Goal: Navigation & Orientation: Find specific page/section

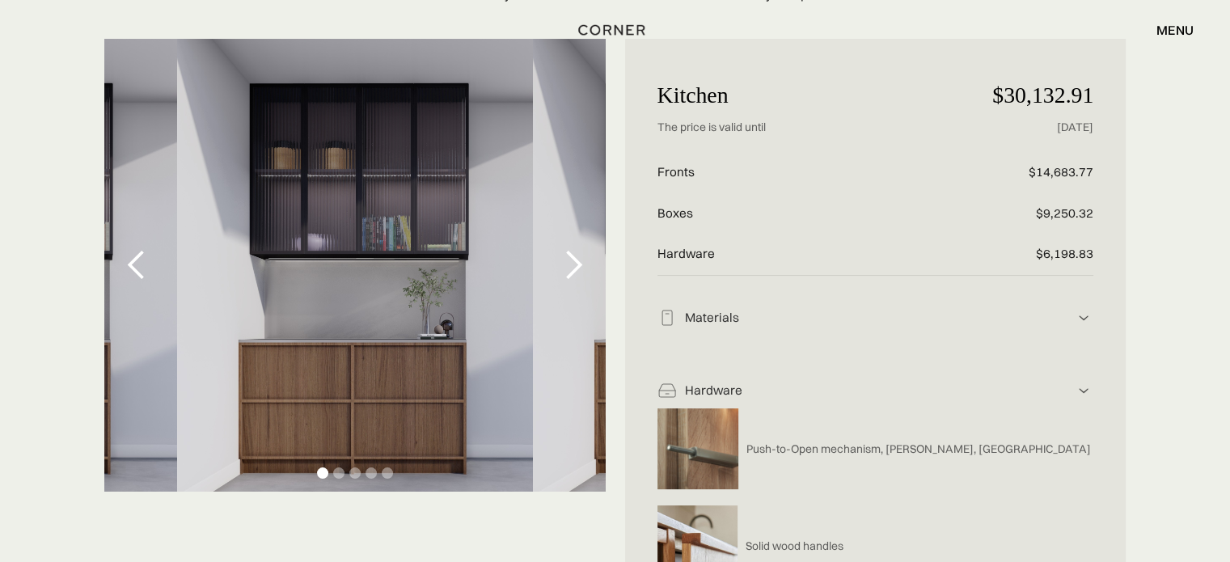
scroll to position [210, 0]
click at [585, 248] on div "next slide" at bounding box center [573, 264] width 32 height 32
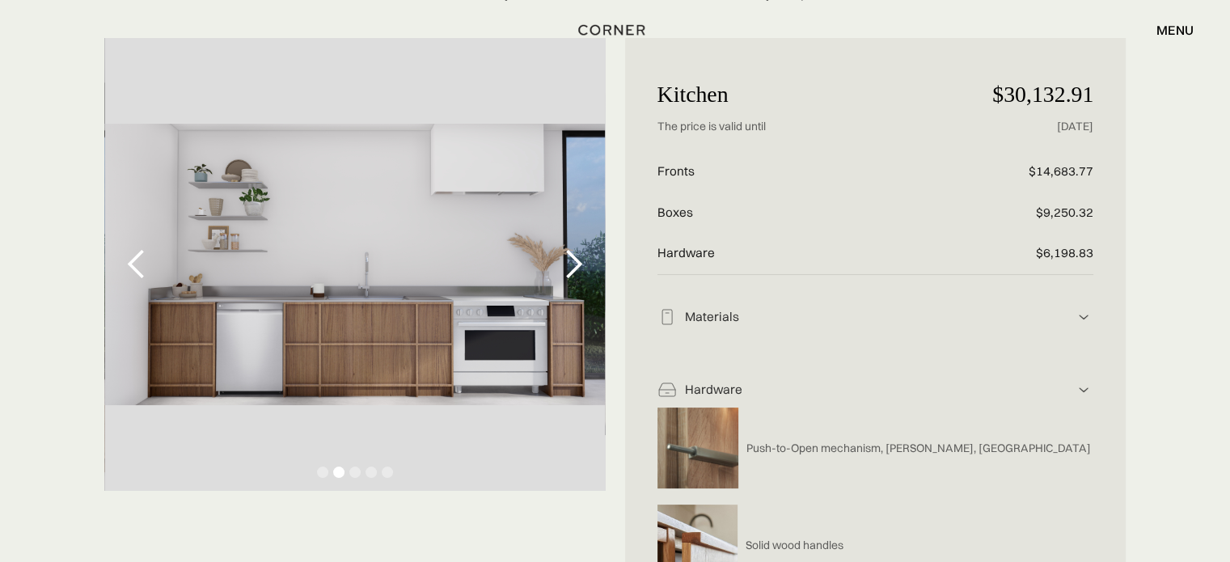
click at [561, 248] on div "next slide" at bounding box center [573, 264] width 32 height 32
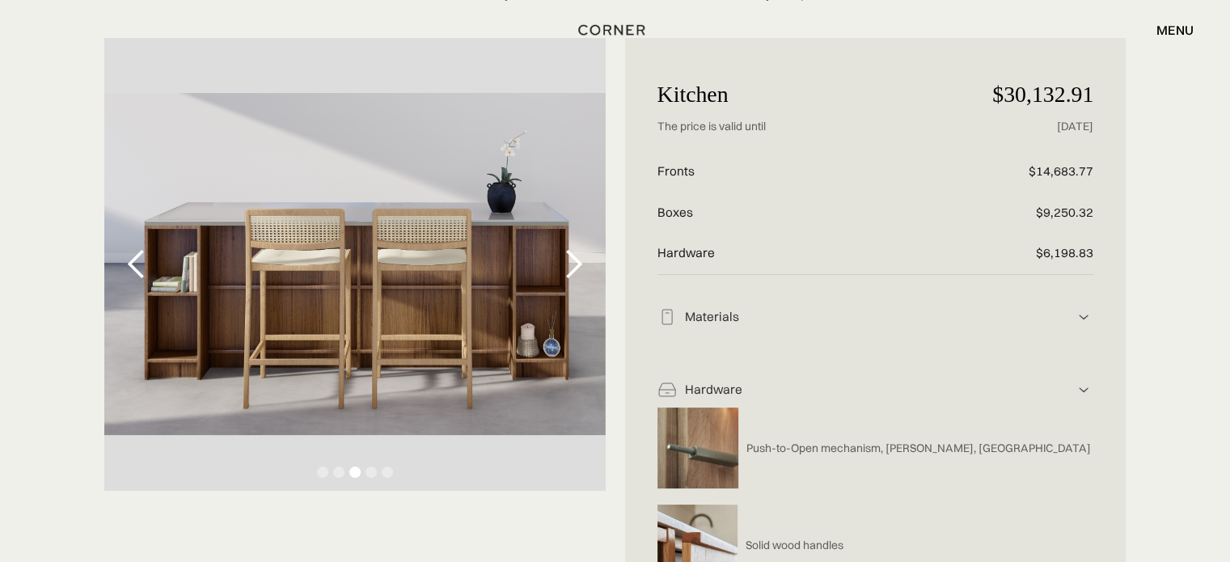
click at [561, 248] on div "next slide" at bounding box center [573, 264] width 32 height 32
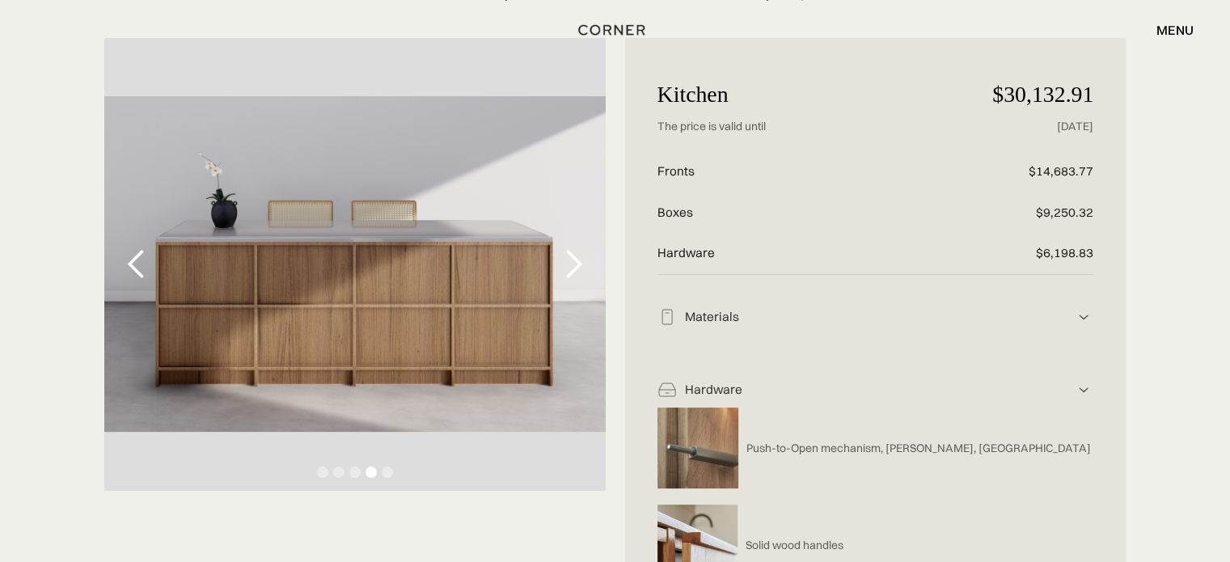
click at [561, 248] on div "next slide" at bounding box center [573, 264] width 32 height 32
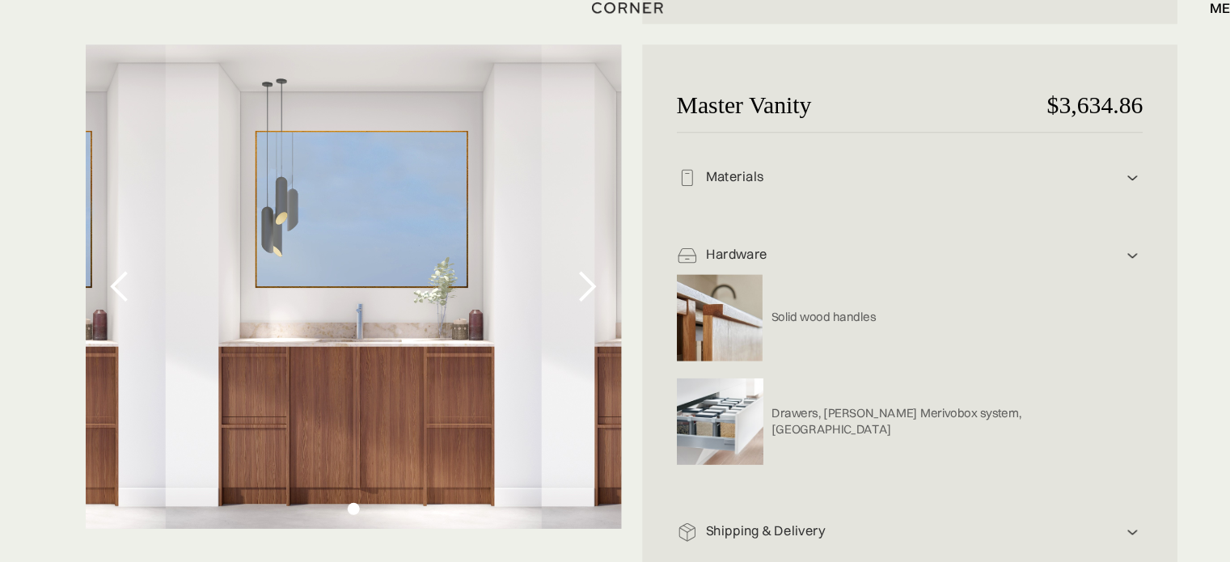
scroll to position [1265, 0]
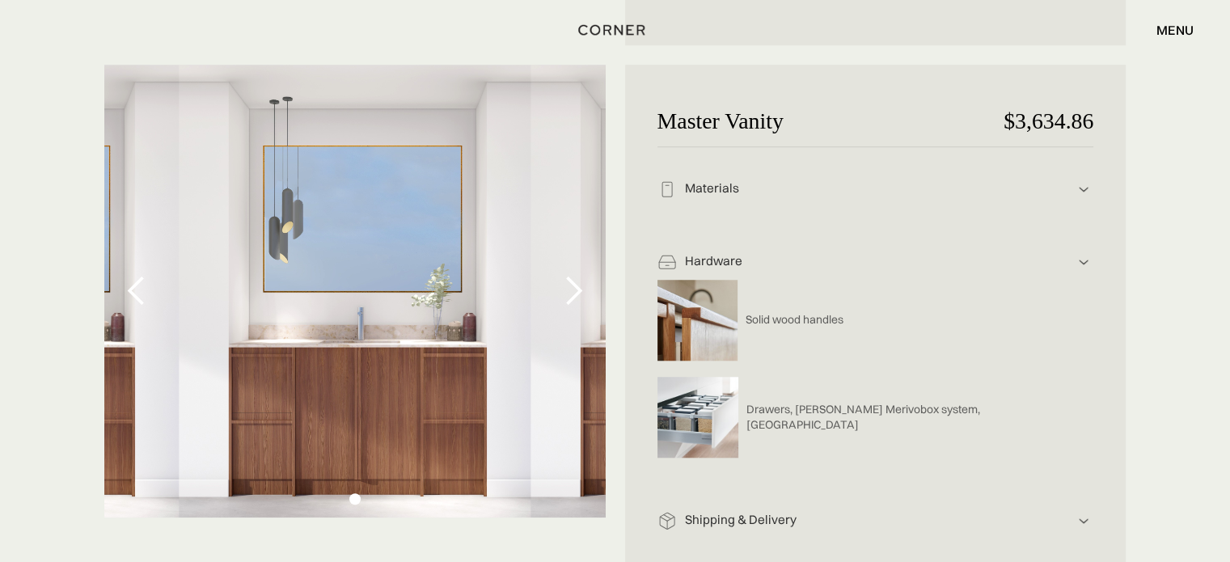
click at [579, 275] on div "next slide" at bounding box center [573, 291] width 32 height 32
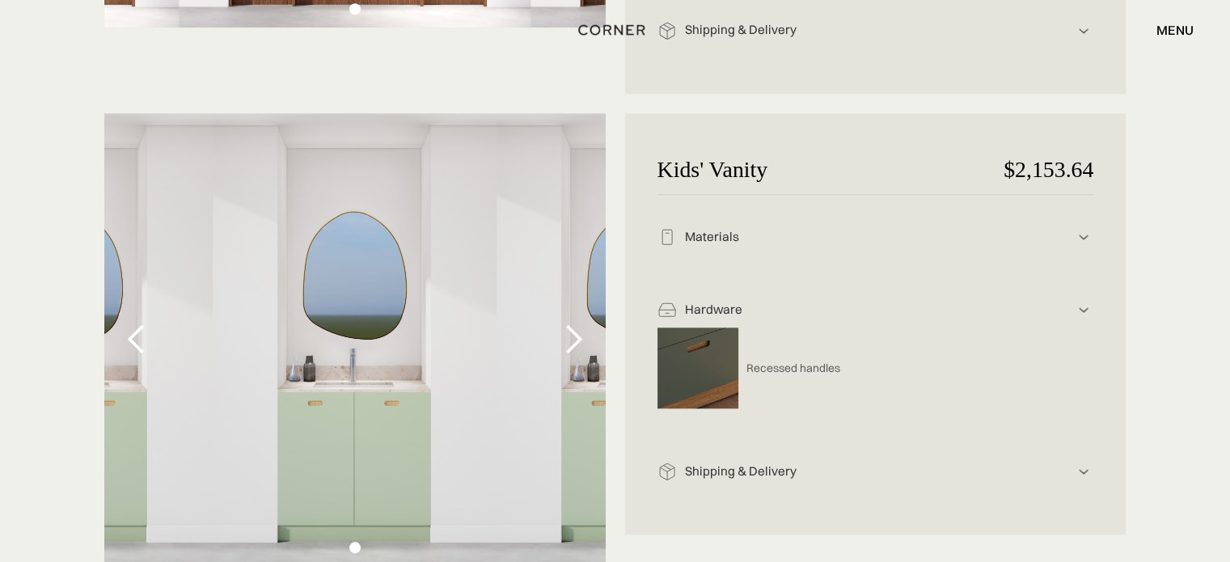
scroll to position [1755, 0]
click at [788, 228] on div "Materials" at bounding box center [876, 236] width 398 height 17
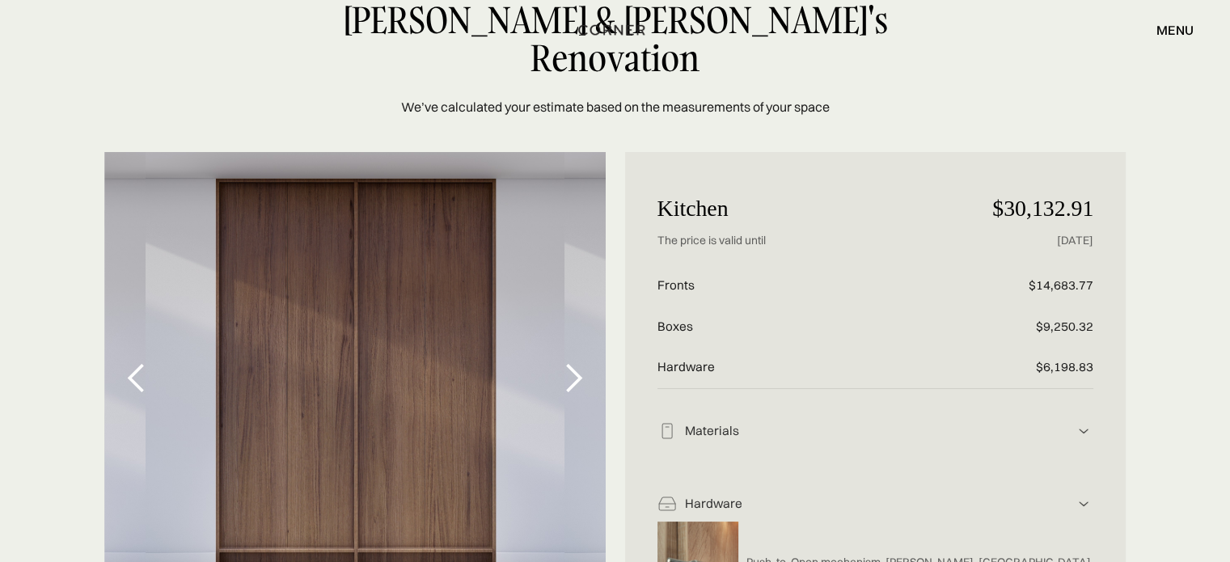
scroll to position [97, 0]
click at [585, 361] on div "next slide" at bounding box center [573, 377] width 32 height 32
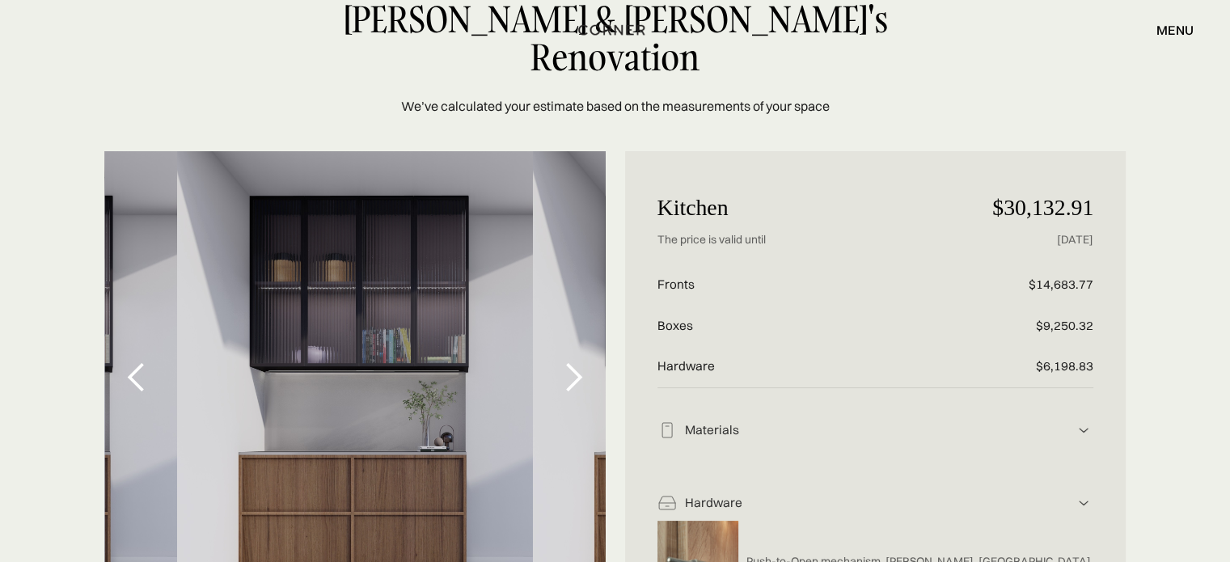
click at [574, 361] on div "next slide" at bounding box center [573, 377] width 32 height 32
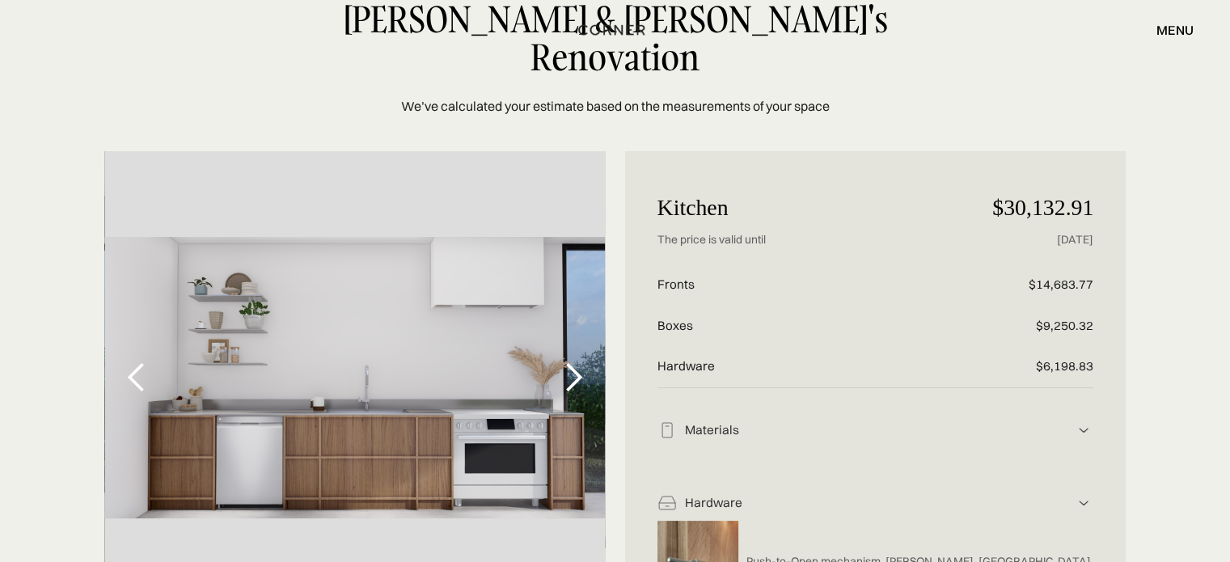
click at [574, 361] on div "next slide" at bounding box center [573, 377] width 32 height 32
